Goal: Book appointment/travel/reservation

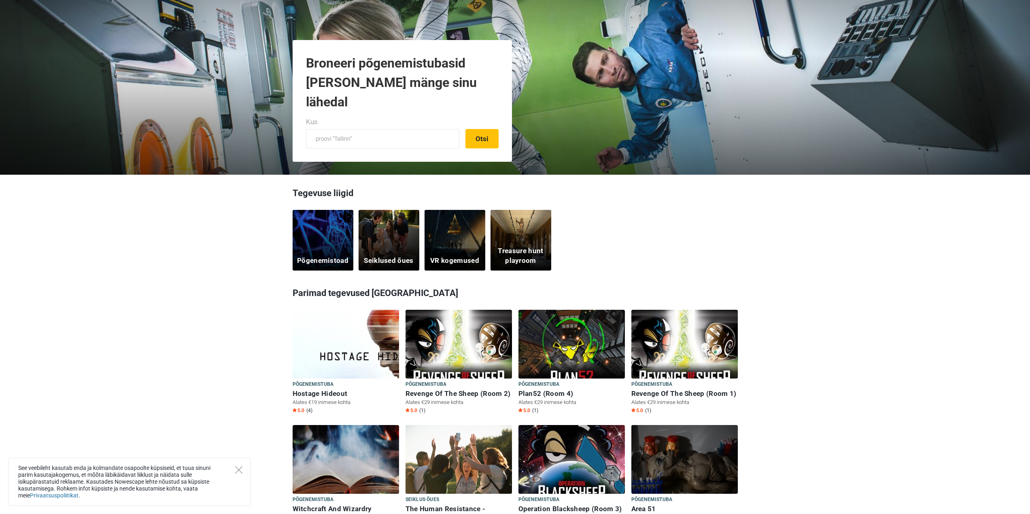
scroll to position [202, 0]
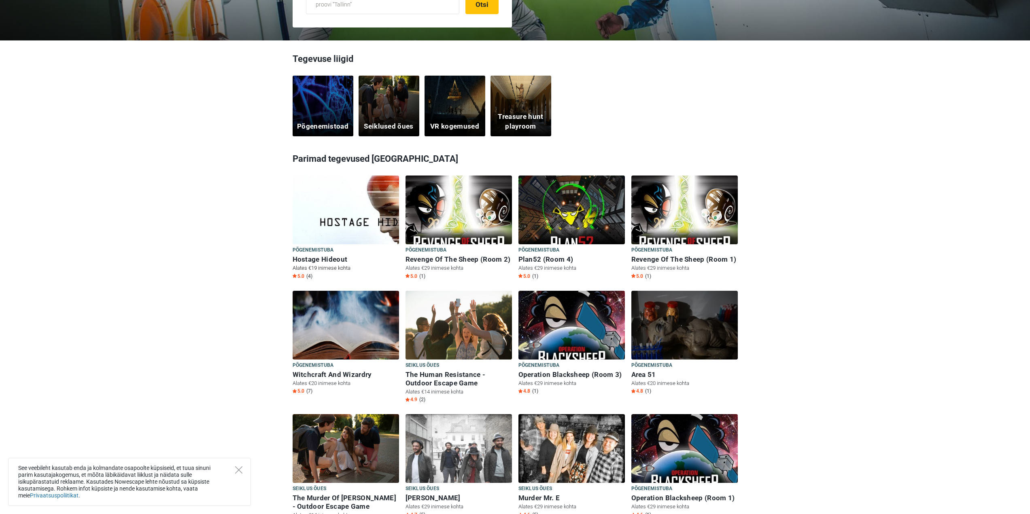
click at [322, 259] on h6 "Hostage Hideout" at bounding box center [345, 259] width 106 height 8
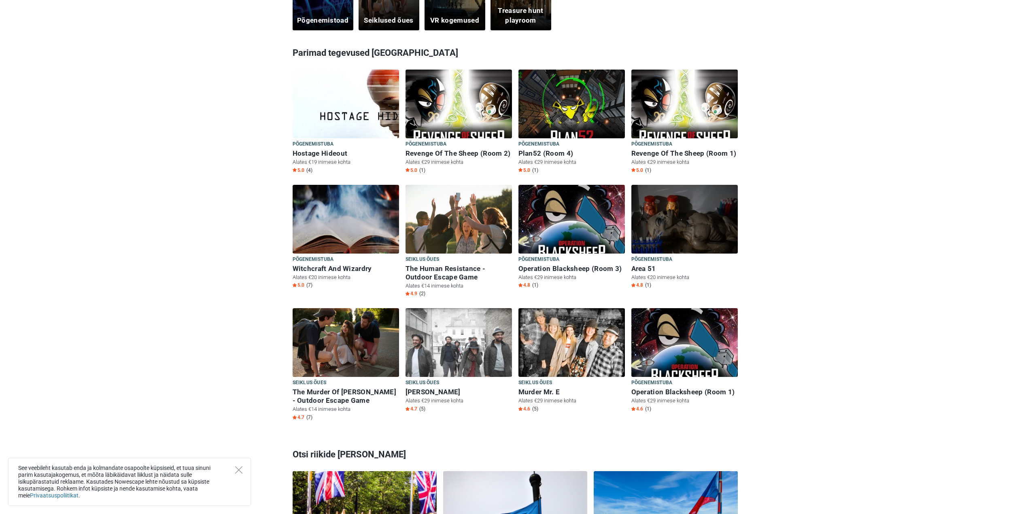
scroll to position [324, 0]
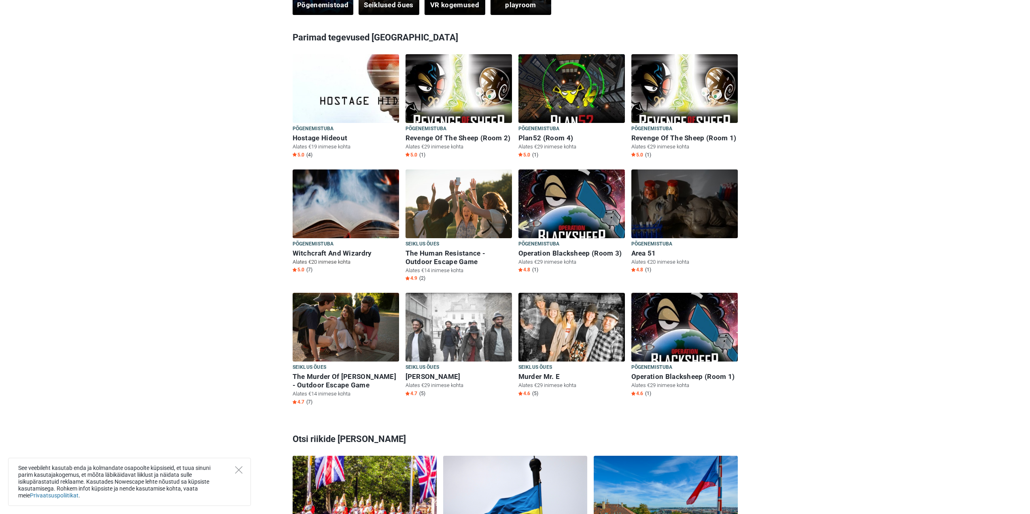
click at [348, 205] on img at bounding box center [345, 209] width 106 height 79
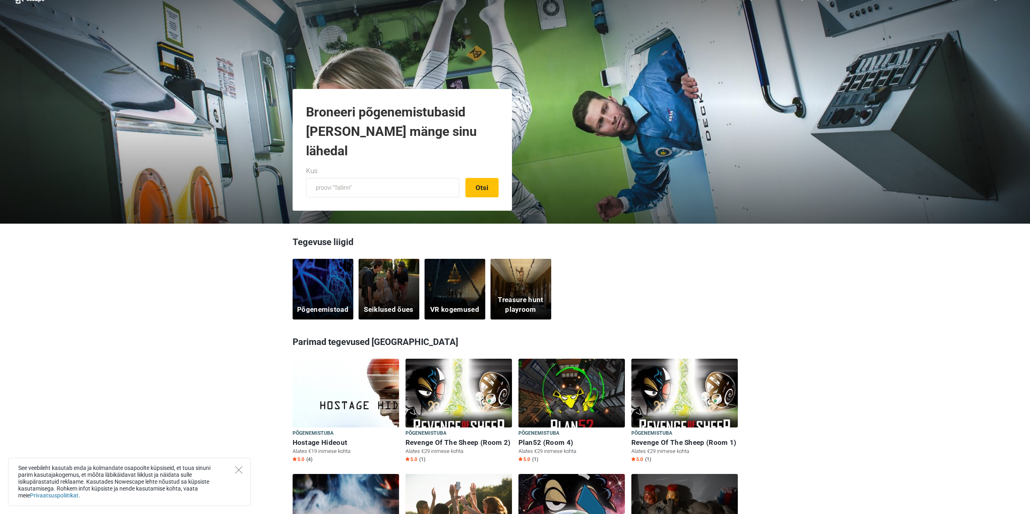
scroll to position [0, 0]
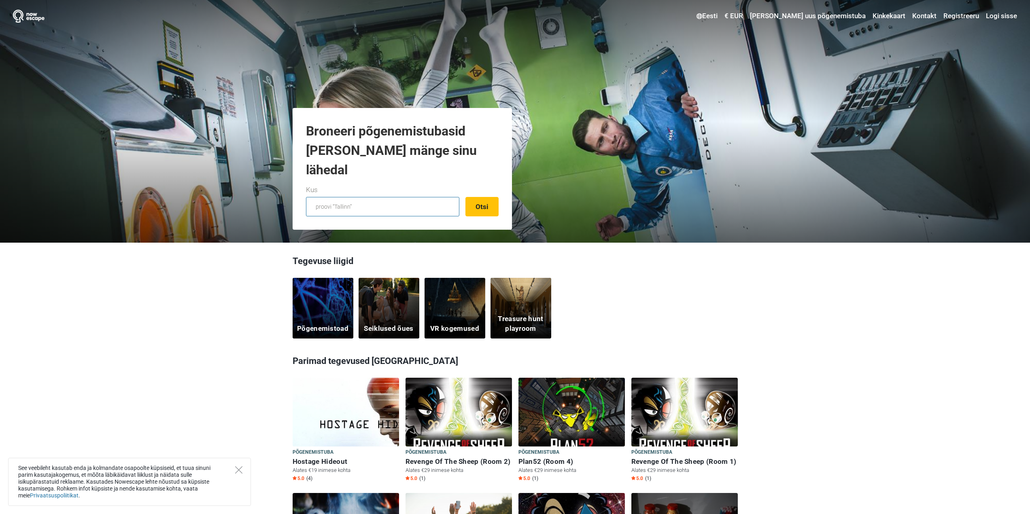
click at [322, 210] on input "text" at bounding box center [382, 206] width 153 height 19
type input "Tallinn, Eesti"
click at [462, 209] on div "Tallinn, Eesti Otsi" at bounding box center [402, 206] width 193 height 19
click at [471, 206] on button "Otsi" at bounding box center [481, 206] width 33 height 19
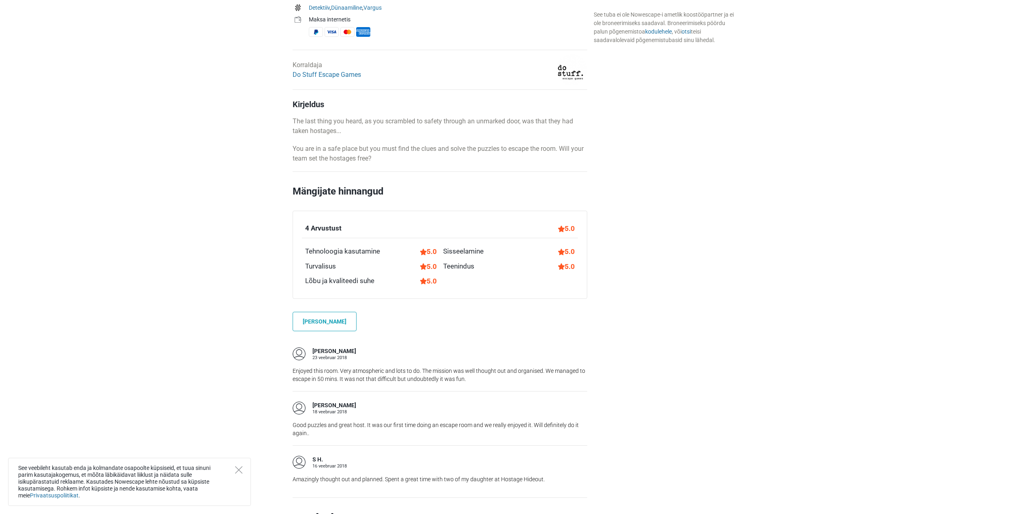
scroll to position [445, 0]
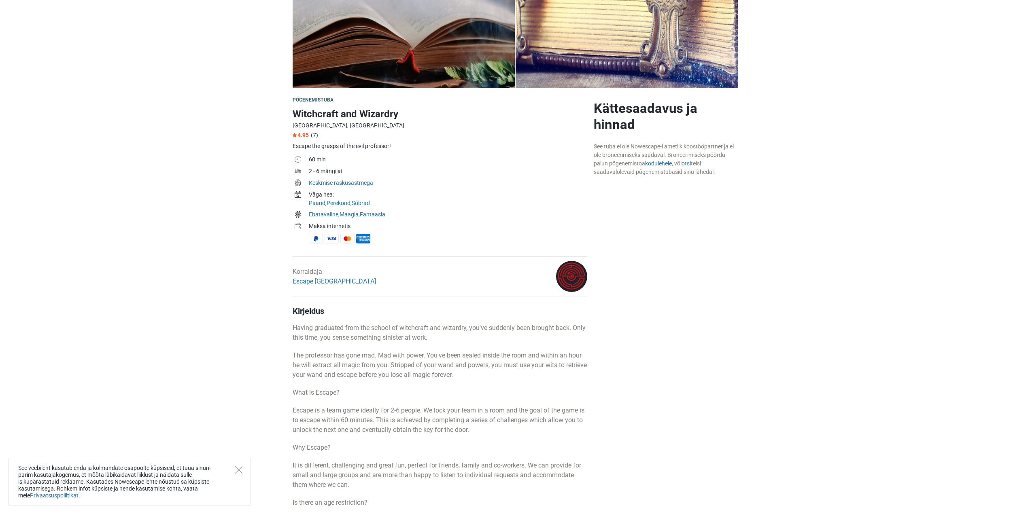
scroll to position [162, 0]
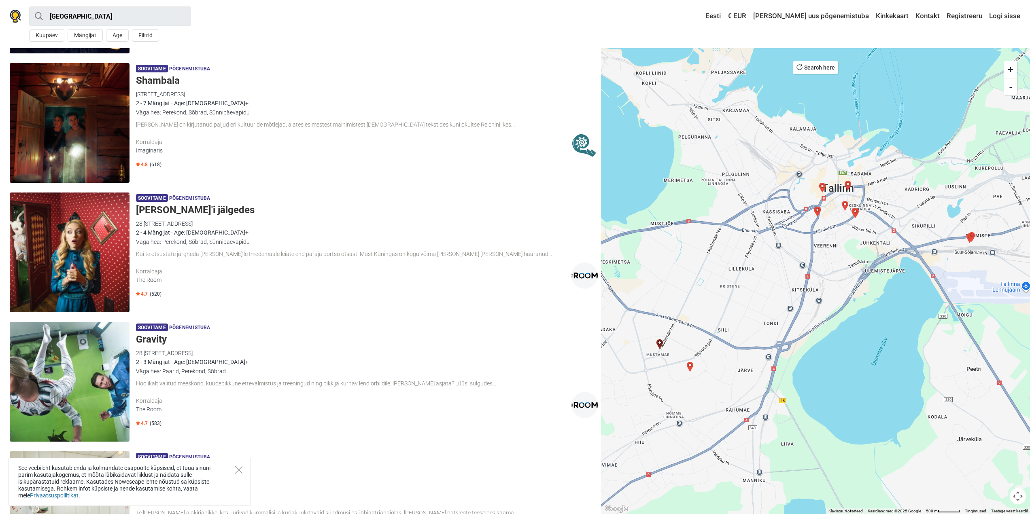
scroll to position [607, 0]
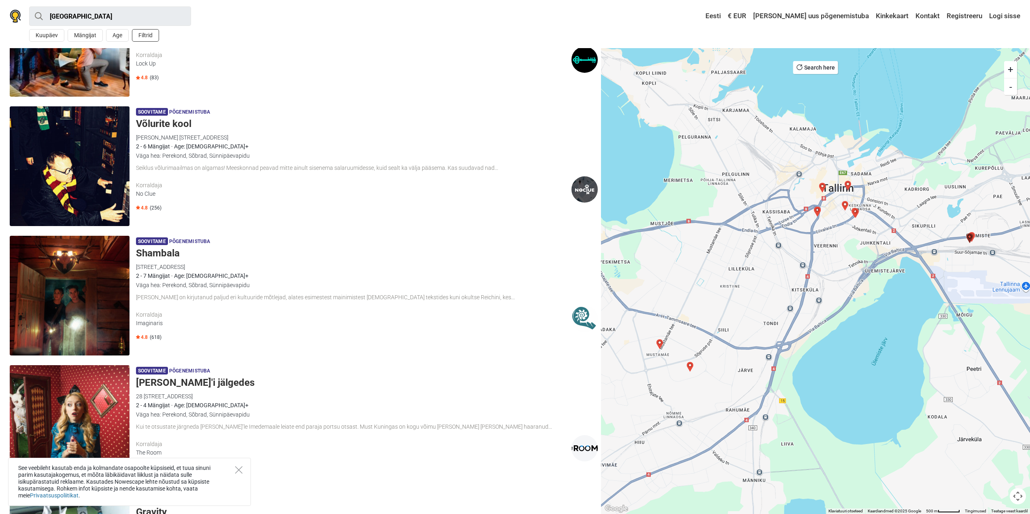
click at [148, 35] on button "Filtrid" at bounding box center [145, 35] width 27 height 13
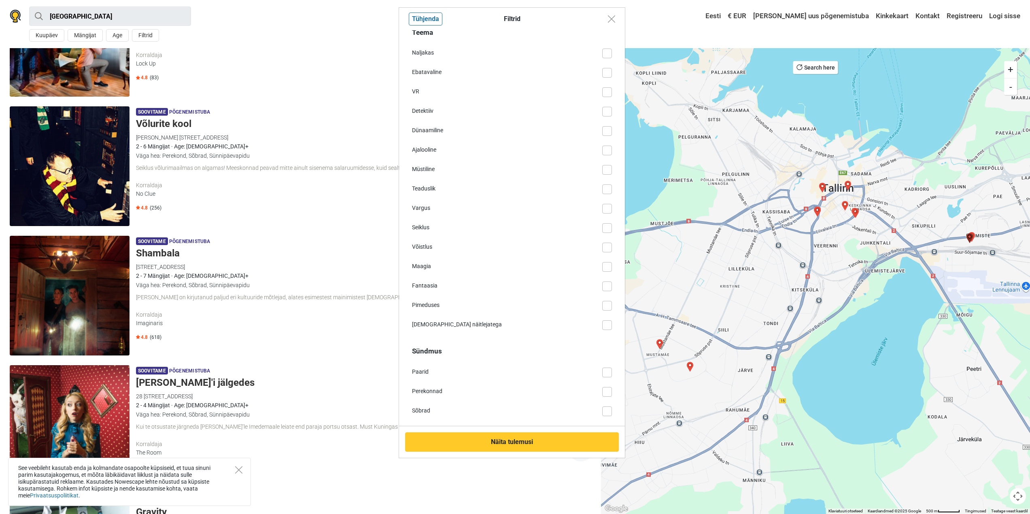
scroll to position [0, 0]
click at [330, 87] on div "Filtrid Tühjenda Teema Naljakas Ebatavaline VR Detektiiv Dünaamiline Ajalooline…" at bounding box center [515, 257] width 1030 height 514
click at [418, 23] on button "Tühjenda" at bounding box center [426, 19] width 34 height 13
click at [608, 15] on button "Close modal" at bounding box center [611, 18] width 15 height 15
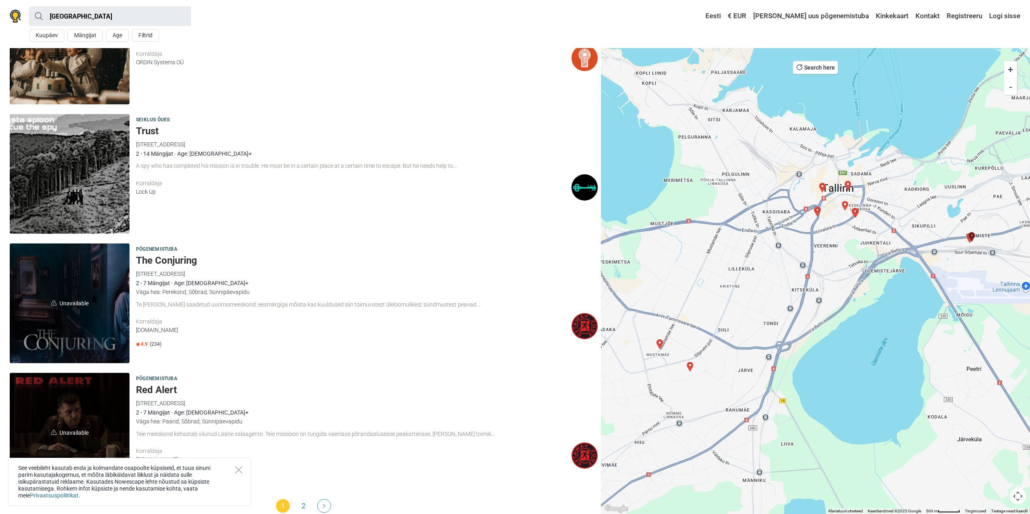
scroll to position [2305, 0]
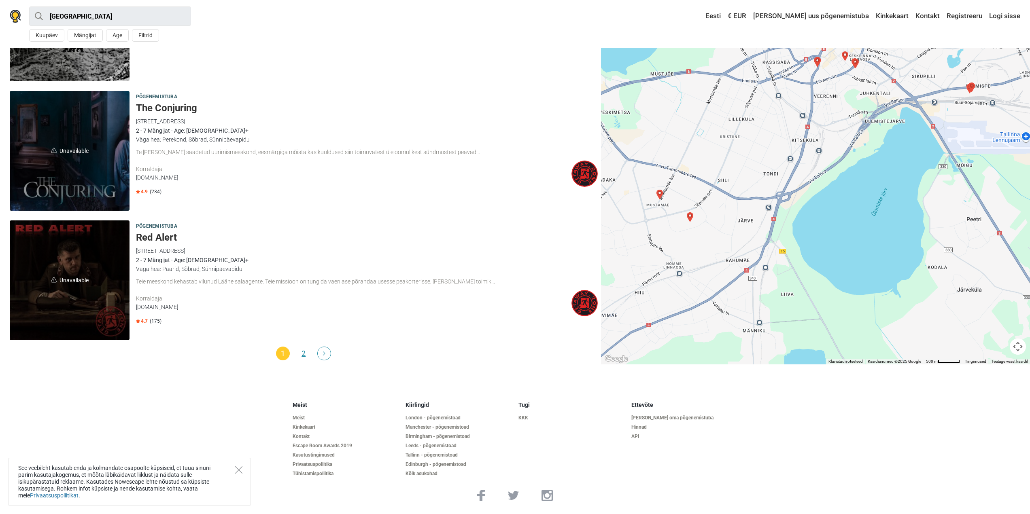
click at [303, 352] on link "2" at bounding box center [304, 354] width 14 height 14
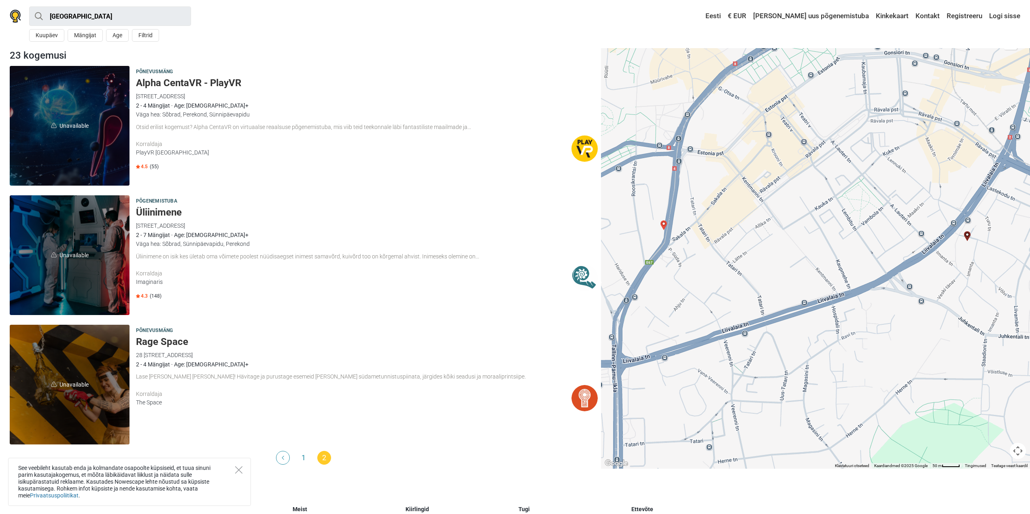
scroll to position [104, 0]
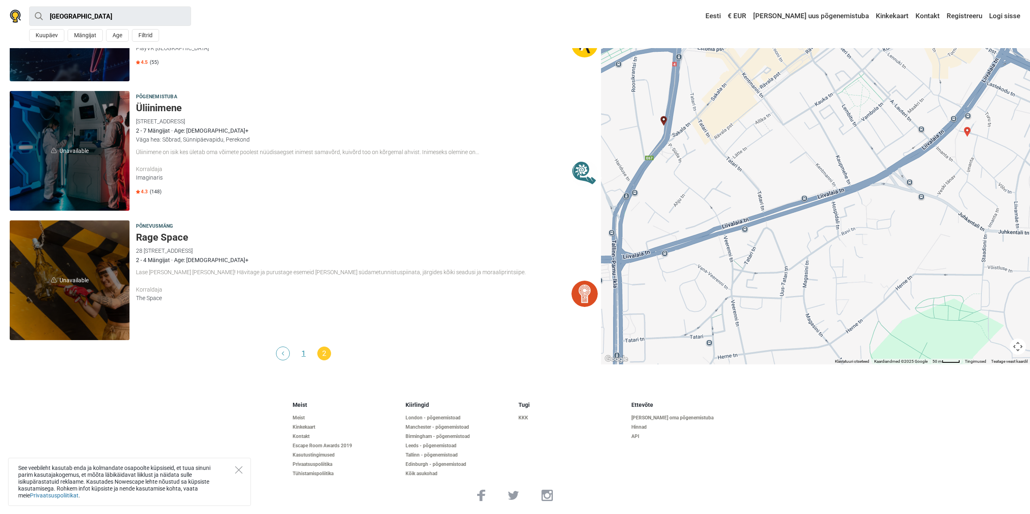
click at [303, 352] on link "1" at bounding box center [304, 354] width 14 height 14
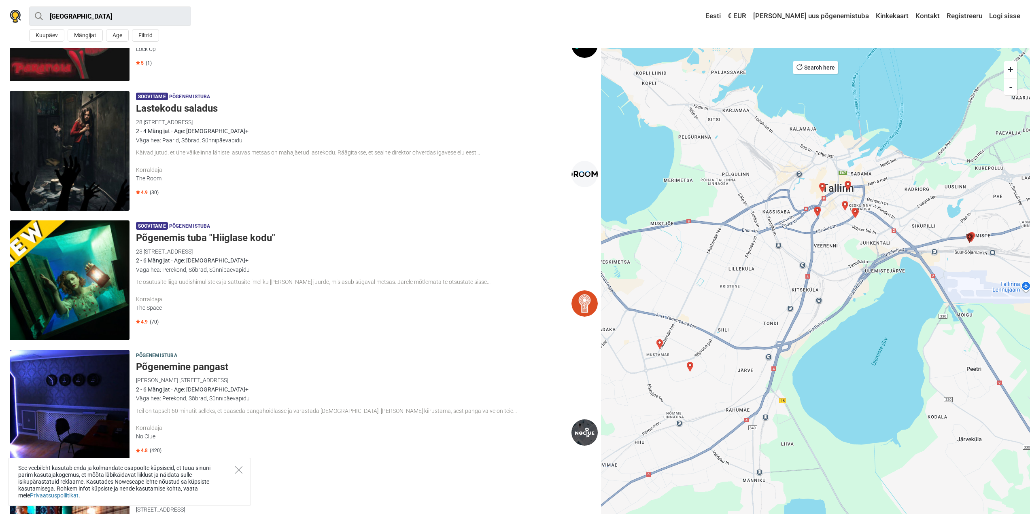
scroll to position [2305, 0]
